Goal: Information Seeking & Learning: Learn about a topic

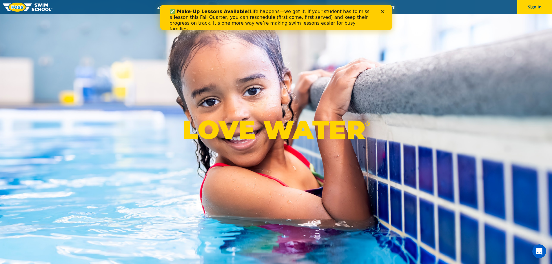
click at [383, 11] on icon "Close" at bounding box center [382, 11] width 3 height 3
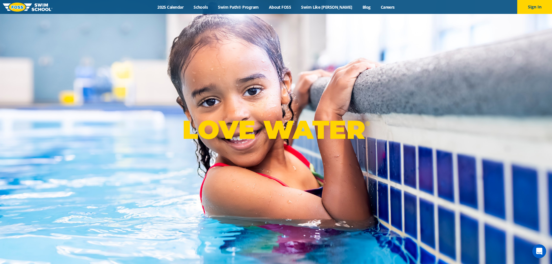
click at [336, 10] on div "Menu 2025 Calendar Schools Swim Path® Program About FOSS Swim Like Regan Blog C…" at bounding box center [276, 7] width 552 height 14
click at [331, 6] on link "Swim Like [PERSON_NAME]" at bounding box center [326, 7] width 61 height 6
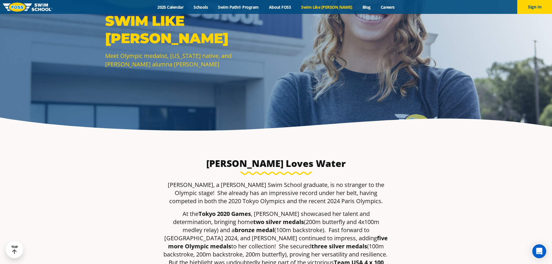
scroll to position [58, 0]
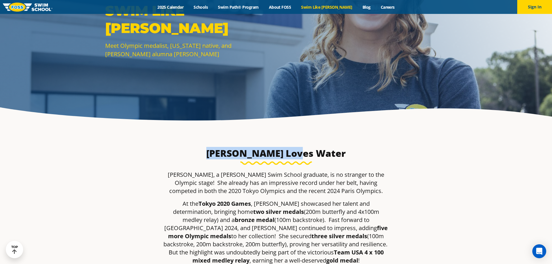
drag, startPoint x: 231, startPoint y: 153, endPoint x: 322, endPoint y: 152, distance: 90.4
click at [322, 152] on h3 "Regan Loves Water" at bounding box center [276, 153] width 158 height 12
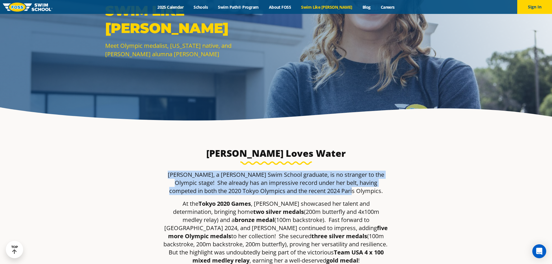
drag, startPoint x: 168, startPoint y: 174, endPoint x: 359, endPoint y: 190, distance: 191.3
click at [359, 190] on p "Regan Smith, a Foss Swim School graduate, is no stranger to the Olympic stage! …" at bounding box center [276, 183] width 226 height 24
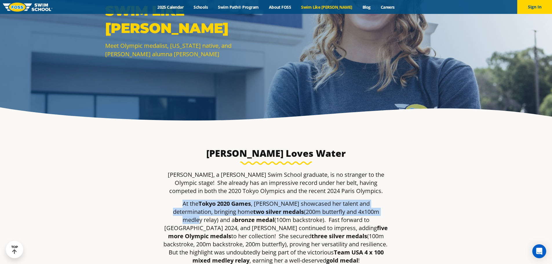
drag, startPoint x: 176, startPoint y: 203, endPoint x: 349, endPoint y: 209, distance: 173.4
click at [349, 209] on p "At the Tokyo 2020 Games , Regan showcased her talent and determination, bringin…" at bounding box center [276, 232] width 226 height 65
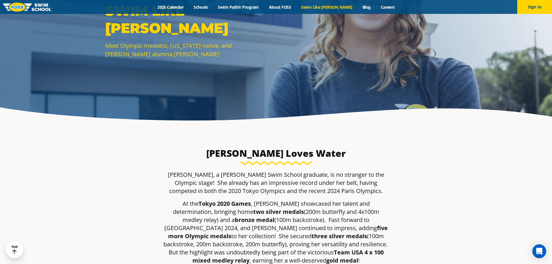
click at [169, 174] on p "Regan Smith, a Foss Swim School graduate, is no stranger to the Olympic stage! …" at bounding box center [276, 183] width 226 height 24
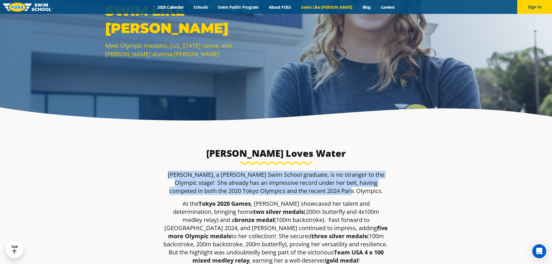
drag, startPoint x: 169, startPoint y: 175, endPoint x: 356, endPoint y: 191, distance: 188.2
click at [356, 191] on p "Regan Smith, a Foss Swim School graduate, is no stranger to the Olympic stage! …" at bounding box center [276, 183] width 226 height 24
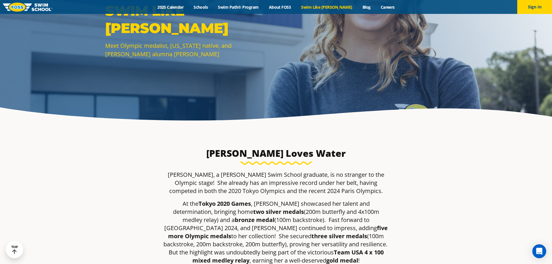
click at [330, 207] on p "At the Tokyo 2020 Games , Regan showcased her talent and determination, bringin…" at bounding box center [276, 232] width 226 height 65
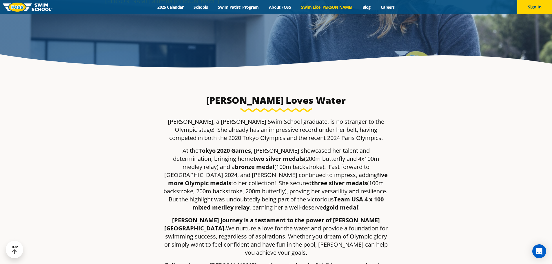
scroll to position [116, 0]
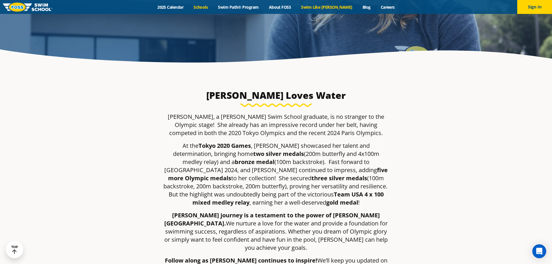
click at [209, 5] on link "Schools" at bounding box center [201, 7] width 24 height 6
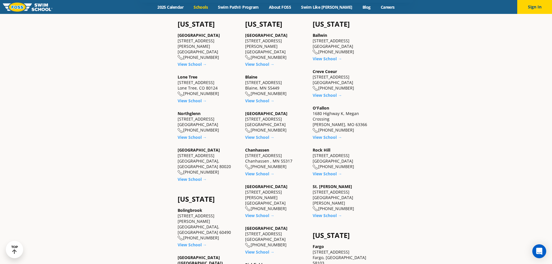
scroll to position [348, 0]
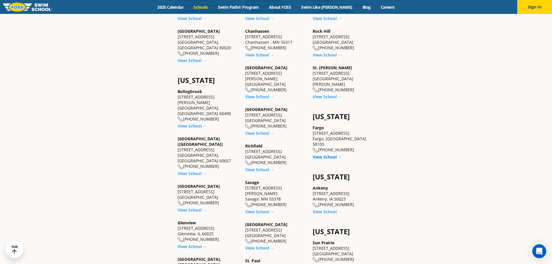
click at [321, 154] on link "View School →" at bounding box center [327, 157] width 29 height 6
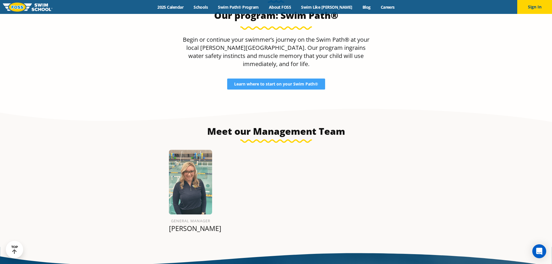
scroll to position [579, 0]
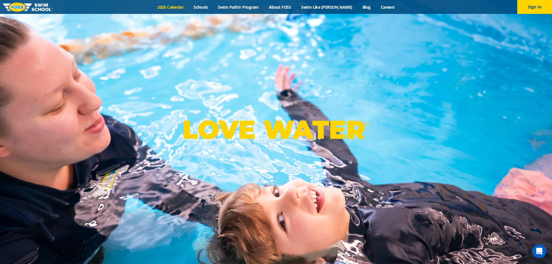
click at [182, 7] on link "2025 Calendar" at bounding box center [170, 7] width 36 height 6
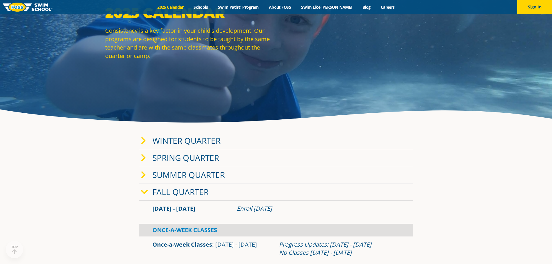
scroll to position [58, 0]
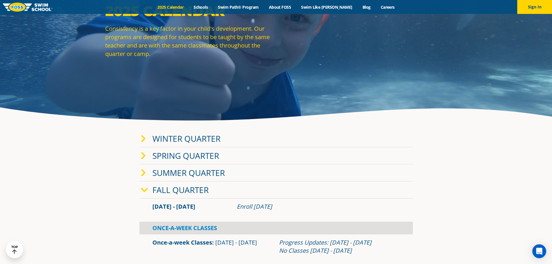
click at [181, 140] on link "Winter Quarter" at bounding box center [186, 138] width 68 height 11
